Goal: Task Accomplishment & Management: Manage account settings

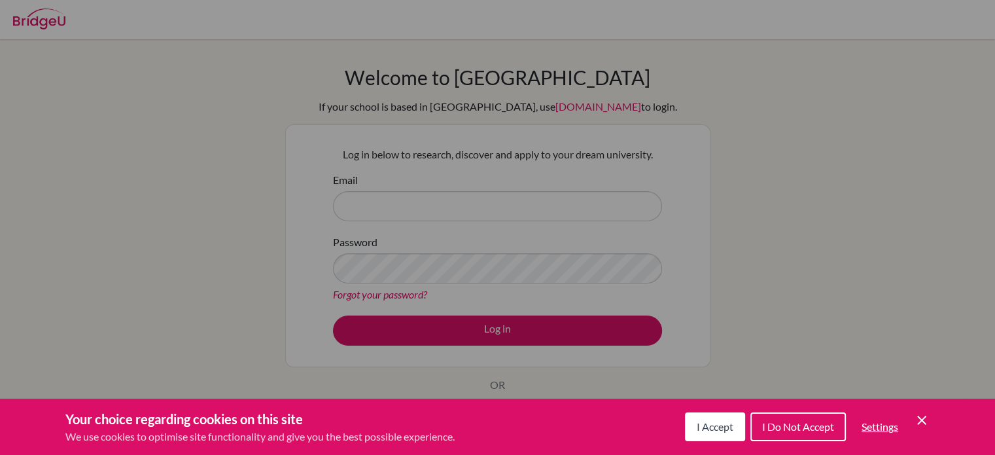
click at [722, 430] on span "I Accept" at bounding box center [715, 426] width 37 height 12
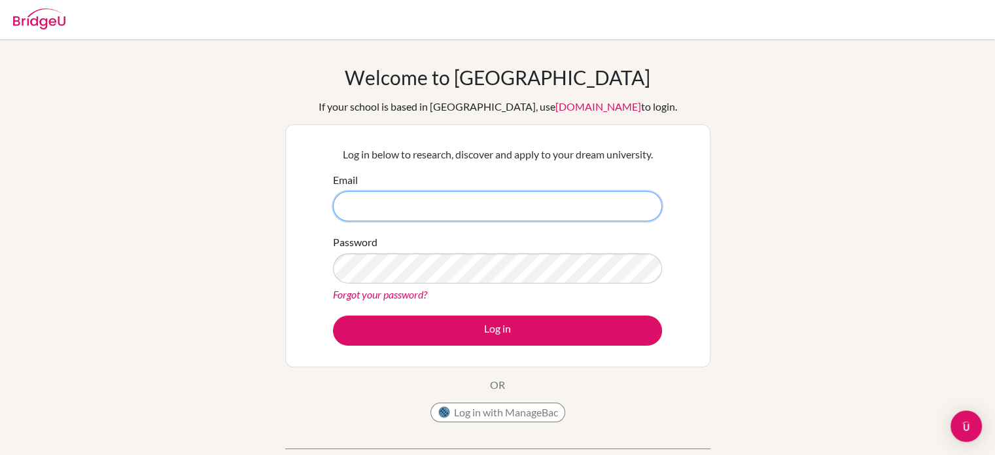
click at [478, 212] on input "Email" at bounding box center [497, 206] width 329 height 30
type input "[EMAIL_ADDRESS][PERSON_NAME][DOMAIN_NAME]"
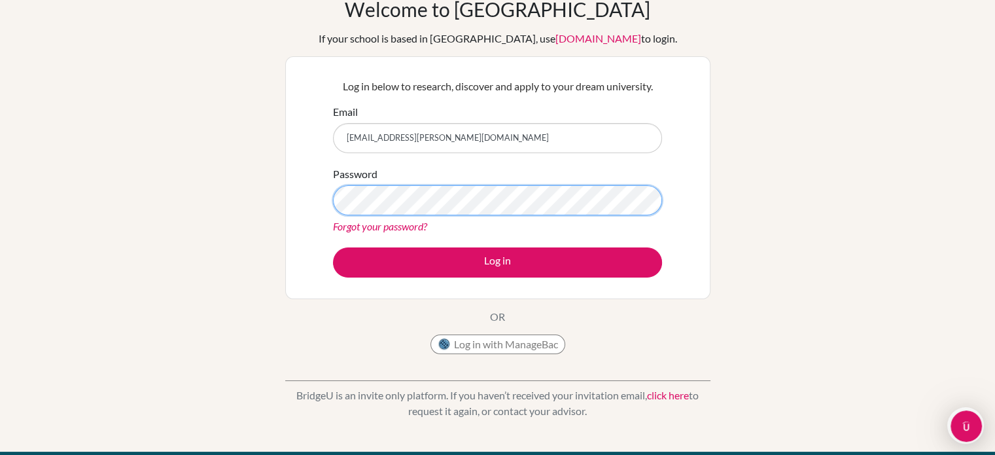
scroll to position [67, 0]
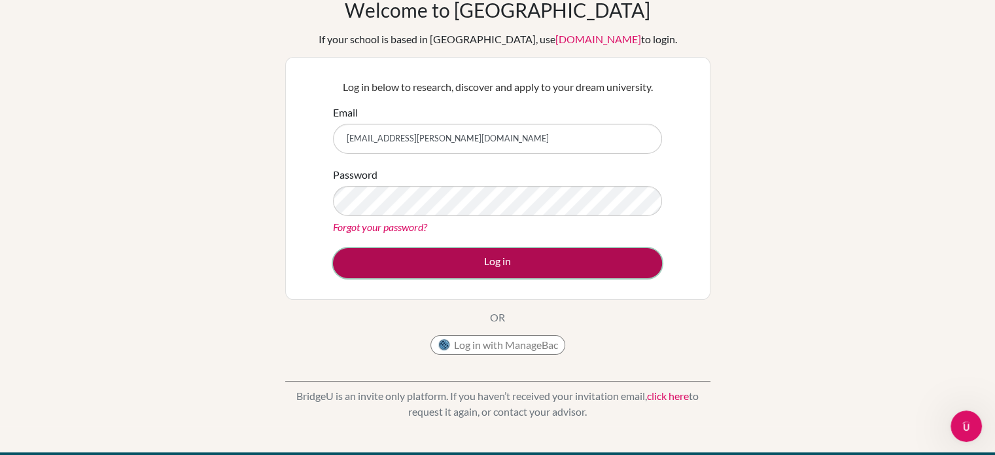
click at [390, 266] on button "Log in" at bounding box center [497, 263] width 329 height 30
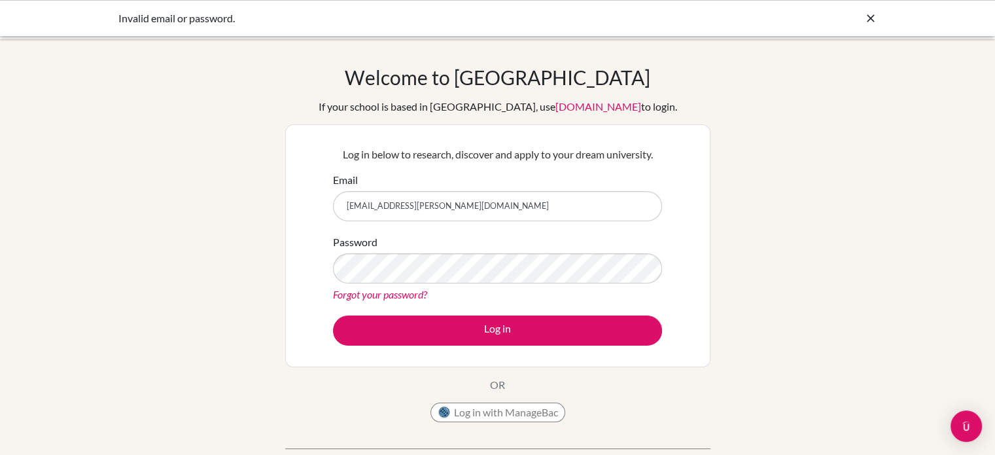
click at [371, 298] on link "Forgot your password?" at bounding box center [380, 294] width 94 height 12
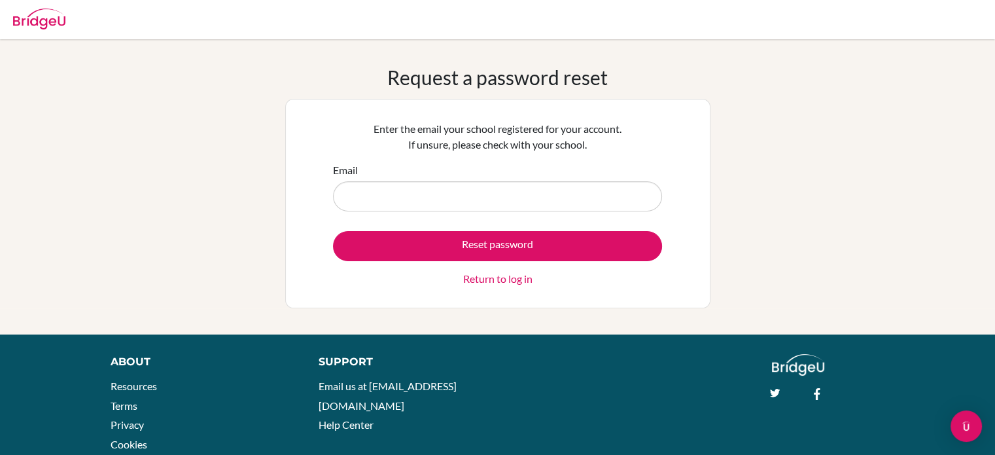
click at [508, 188] on input "Email" at bounding box center [497, 196] width 329 height 30
type input "[EMAIL_ADDRESS][PERSON_NAME][DOMAIN_NAME]"
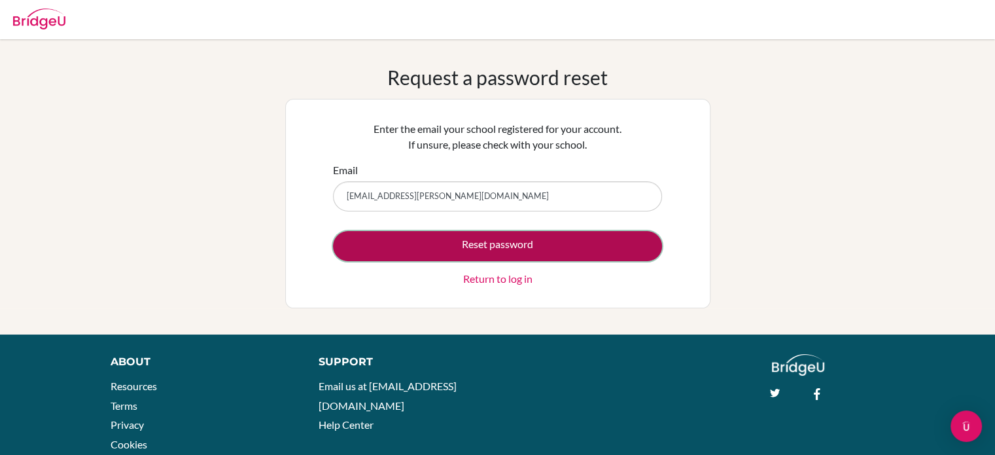
click at [395, 243] on button "Reset password" at bounding box center [497, 246] width 329 height 30
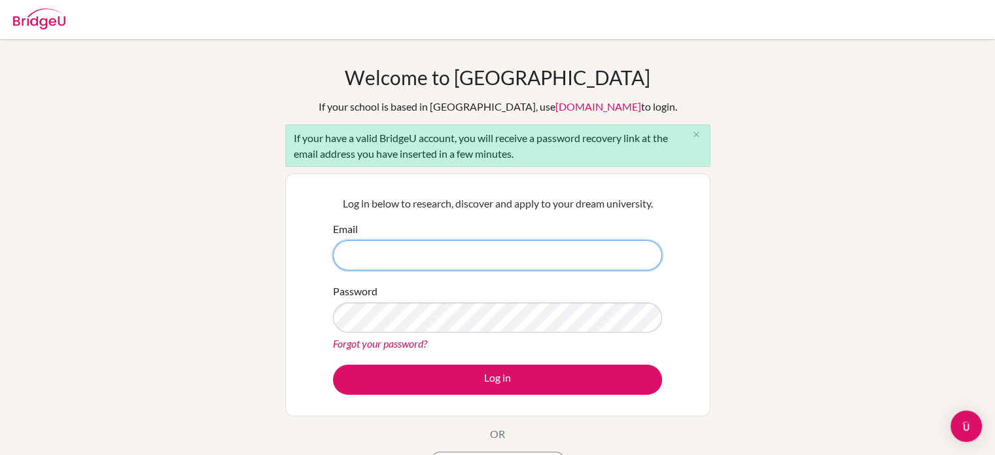
click at [349, 256] on input "Email" at bounding box center [497, 255] width 329 height 30
type input "[EMAIL_ADDRESS][PERSON_NAME][DOMAIN_NAME]"
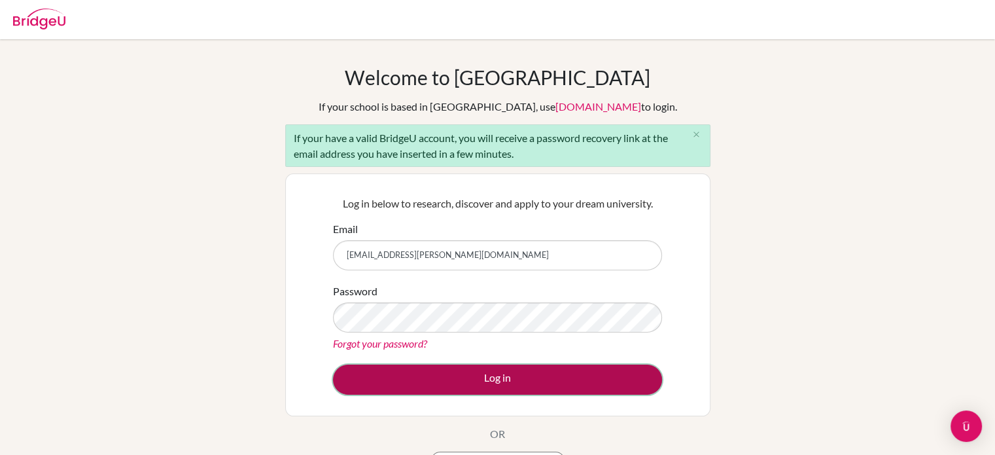
click at [400, 373] on button "Log in" at bounding box center [497, 379] width 329 height 30
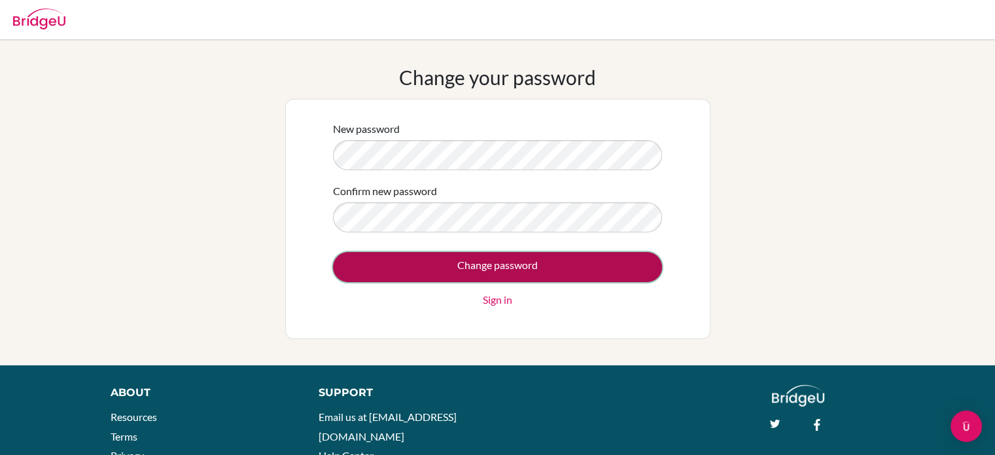
click at [379, 254] on input "Change password" at bounding box center [497, 267] width 329 height 30
